Goal: Task Accomplishment & Management: Manage account settings

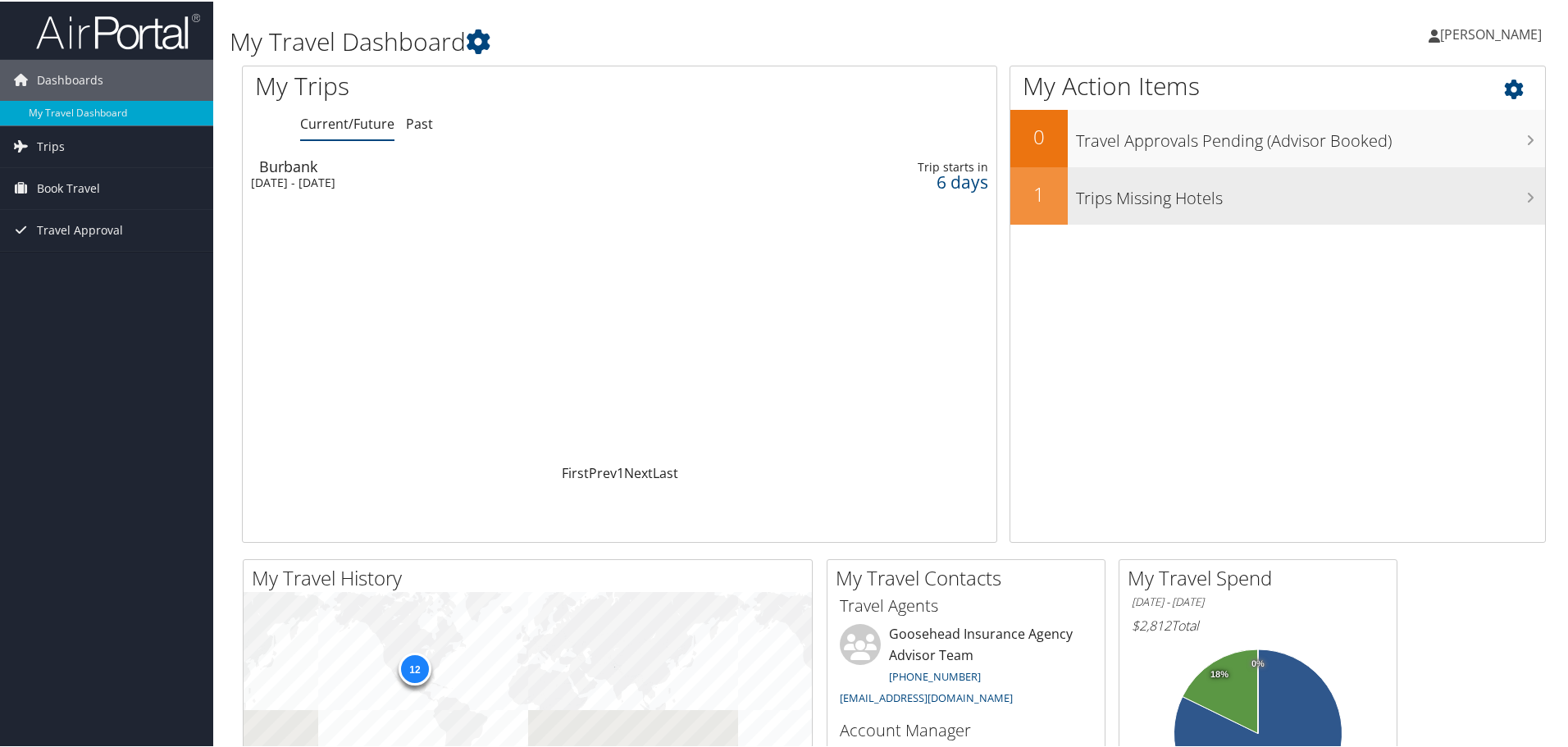
click at [1188, 210] on div "Trips Missing Hotels" at bounding box center [1305, 194] width 477 height 58
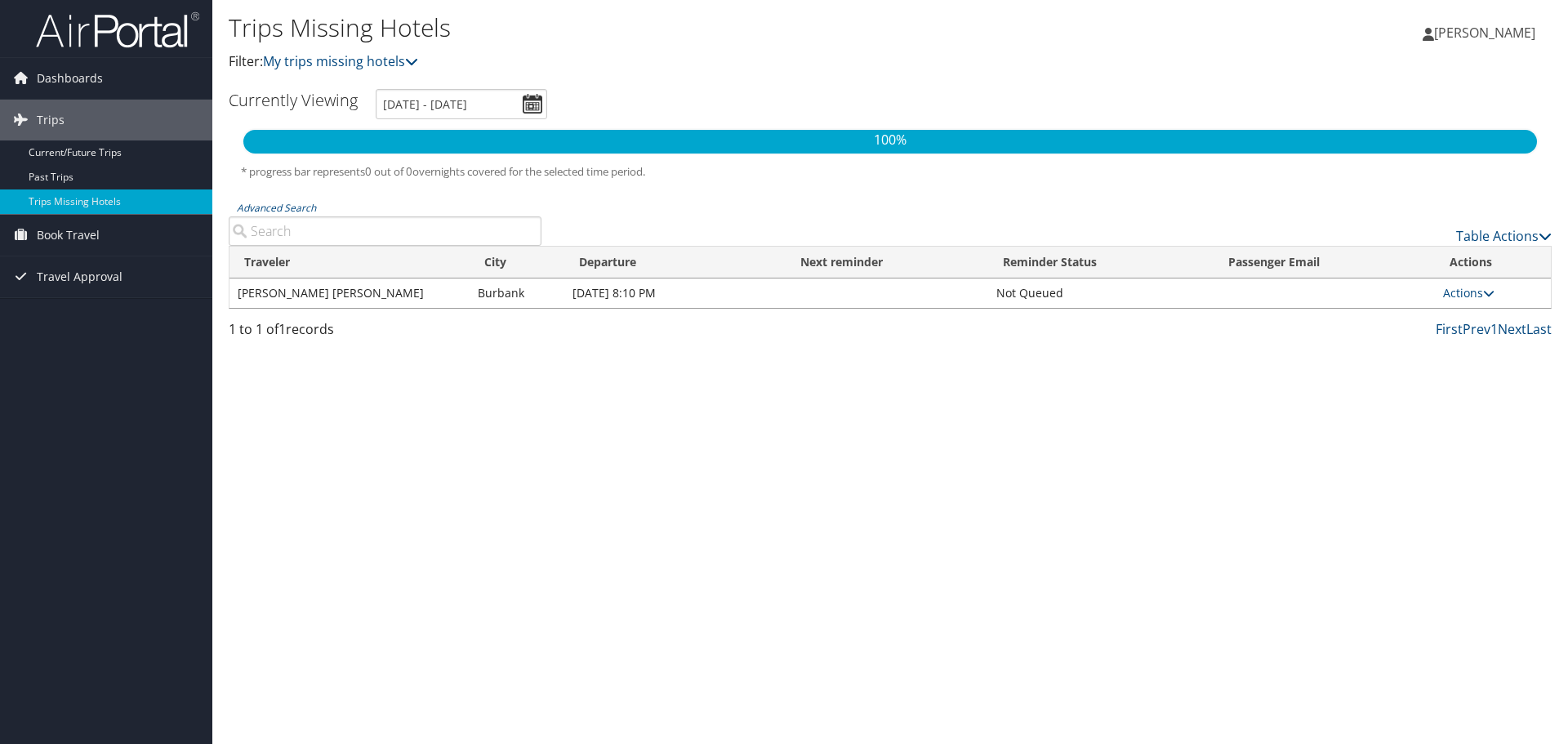
click at [1045, 299] on td "Not Queued" at bounding box center [1102, 293] width 227 height 29
click at [88, 150] on link "Current/Future Trips" at bounding box center [106, 153] width 212 height 25
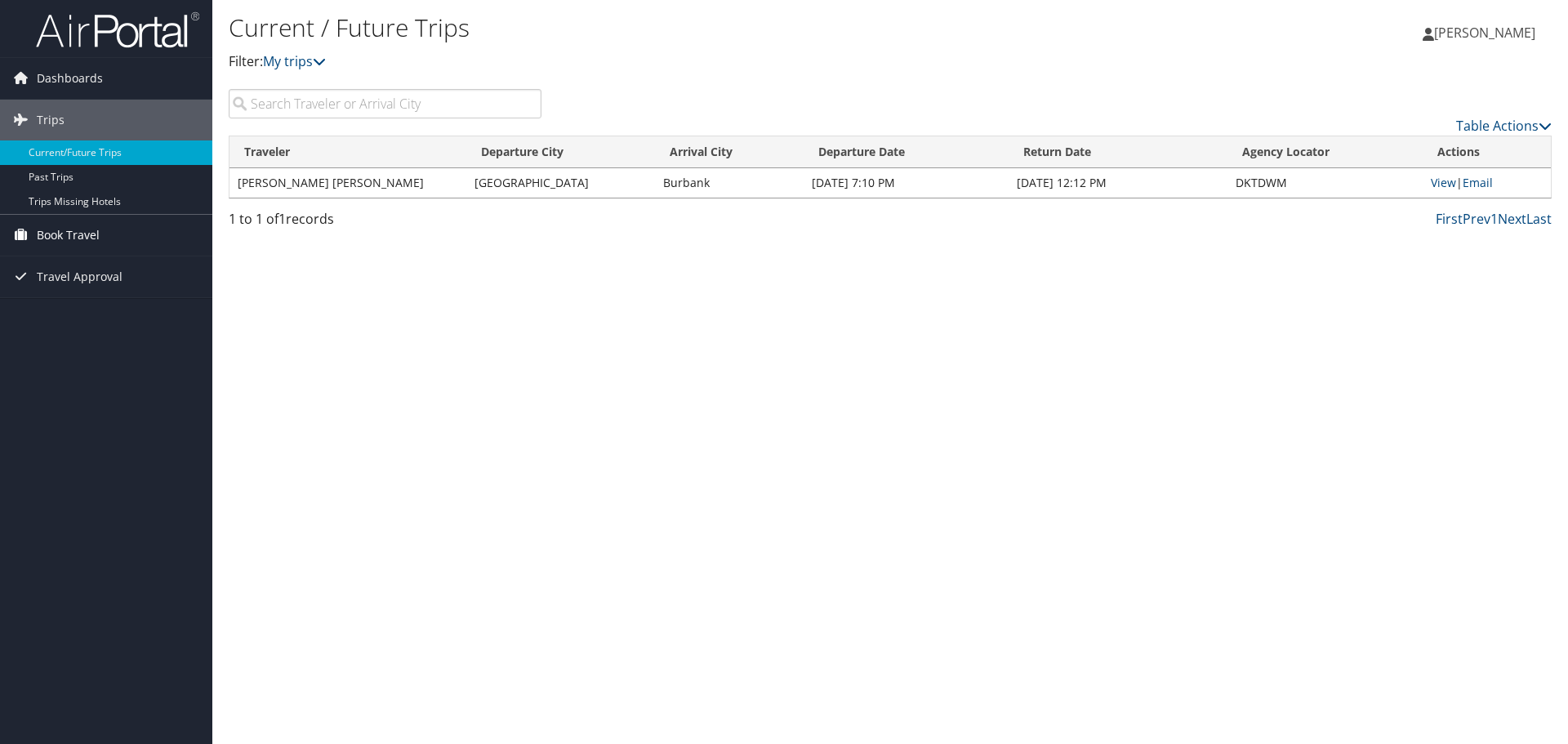
click at [88, 230] on span "Book Travel" at bounding box center [68, 234] width 63 height 41
click at [93, 324] on link "Book/Manage Online Trips" at bounding box center [106, 317] width 212 height 25
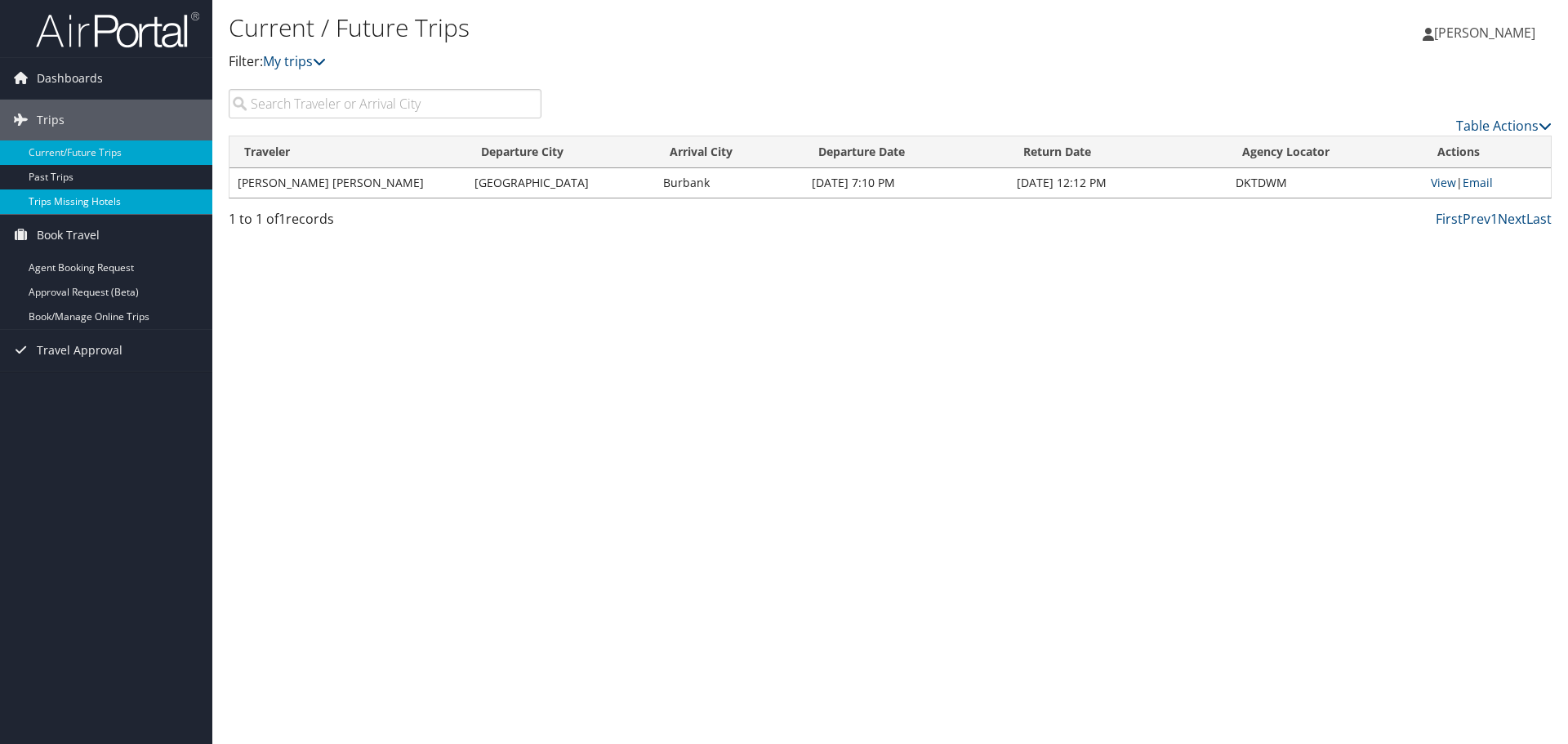
click at [154, 196] on link "Trips Missing Hotels" at bounding box center [106, 202] width 212 height 25
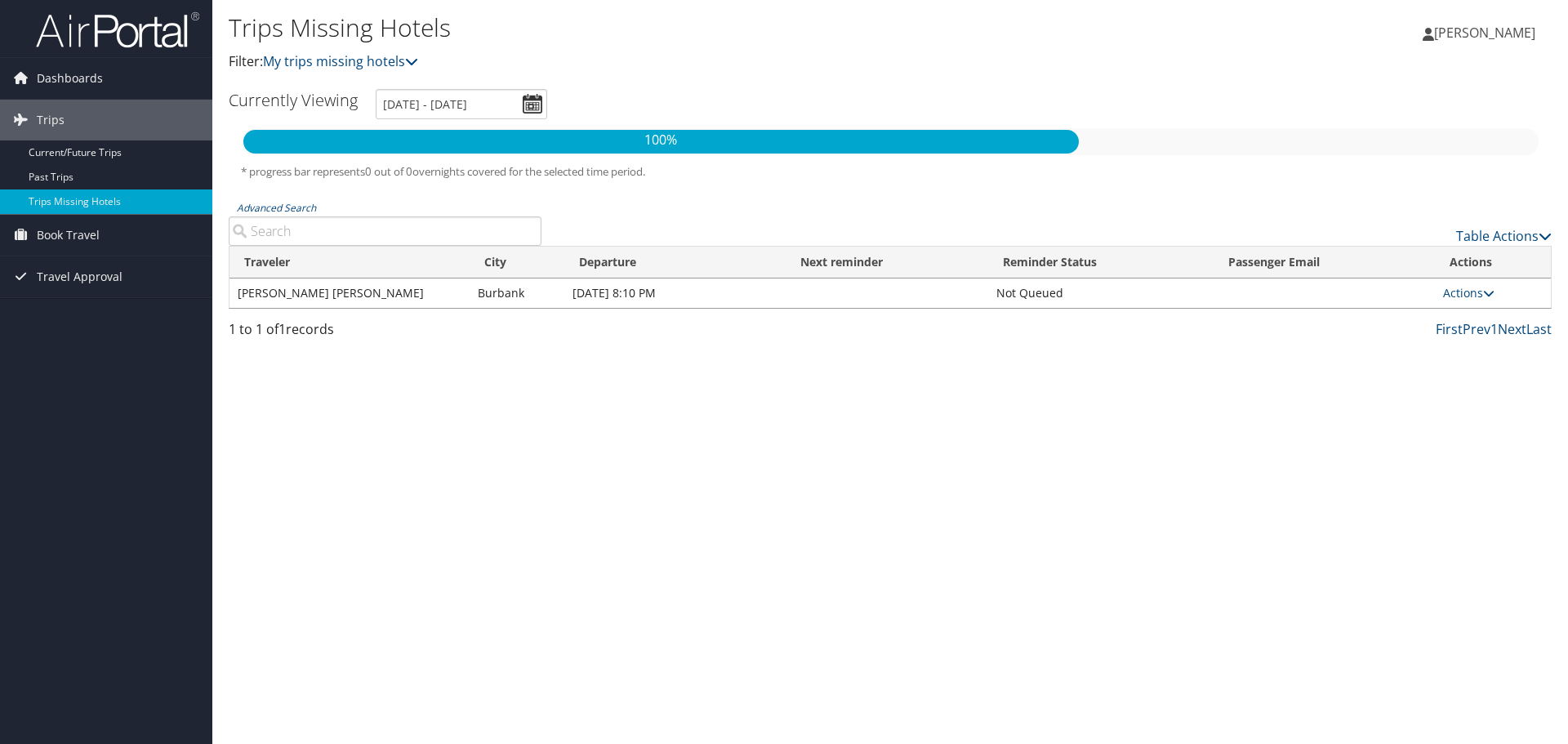
click at [577, 293] on td "[DATE] 8:10 PM" at bounding box center [675, 293] width 221 height 29
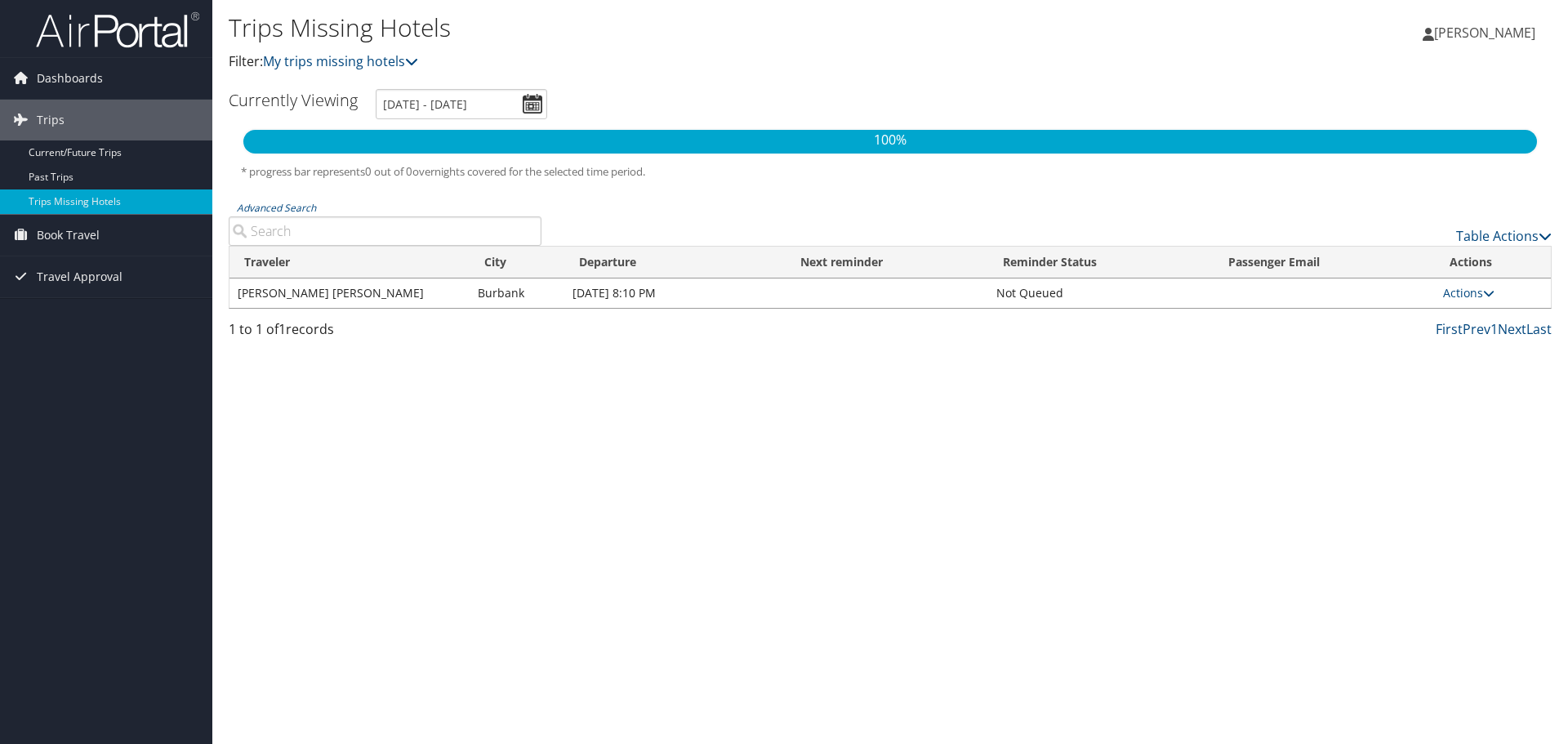
click at [1022, 297] on td "Not Queued" at bounding box center [1102, 293] width 227 height 29
click at [1091, 297] on td "Not Queued" at bounding box center [1102, 293] width 227 height 29
drag, startPoint x: 1037, startPoint y: 297, endPoint x: 931, endPoint y: 297, distance: 106.0
click at [931, 297] on tr "SEAN PATRICK BYRNE Burbank Oct 7, 2025 8:10 PM Not Queued Actions Send Reminder…" at bounding box center [890, 293] width 1322 height 29
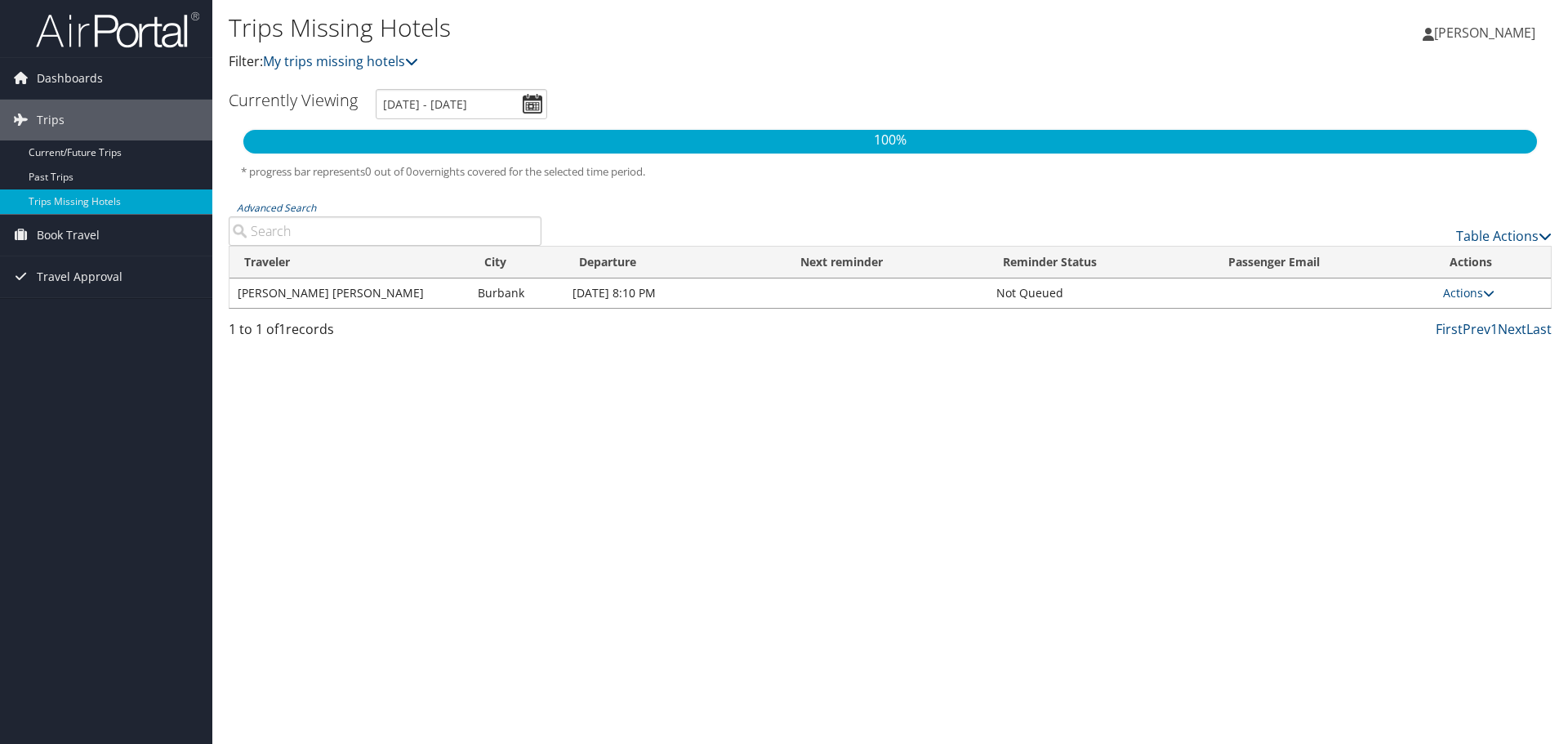
click at [953, 471] on div "Trips Missing Hotels Filter: My trips missing hotels Sean Byrne Sean Byrne My S…" at bounding box center [890, 372] width 1356 height 744
click at [1466, 295] on link "Actions" at bounding box center [1468, 293] width 51 height 15
